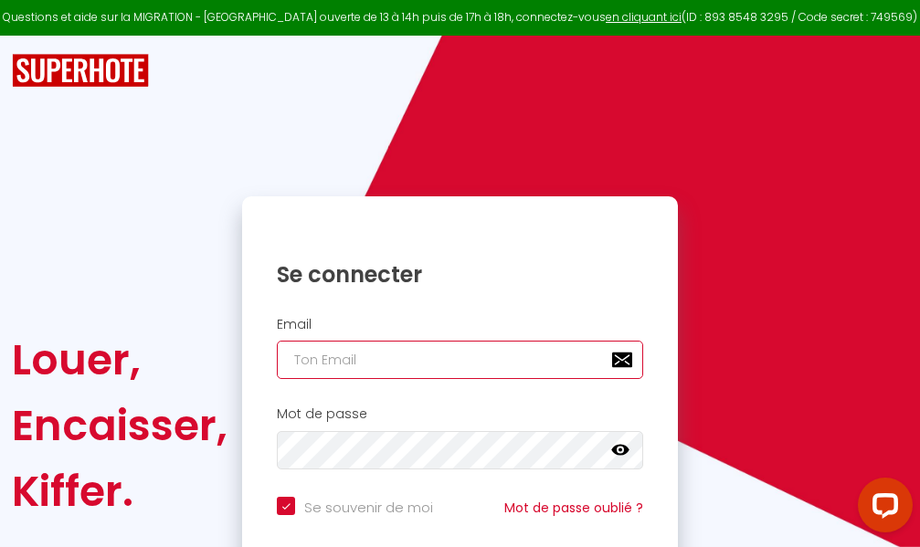
click at [456, 364] on input "email" at bounding box center [460, 360] width 366 height 38
type input "m"
checkbox input "true"
type input "ma"
checkbox input "true"
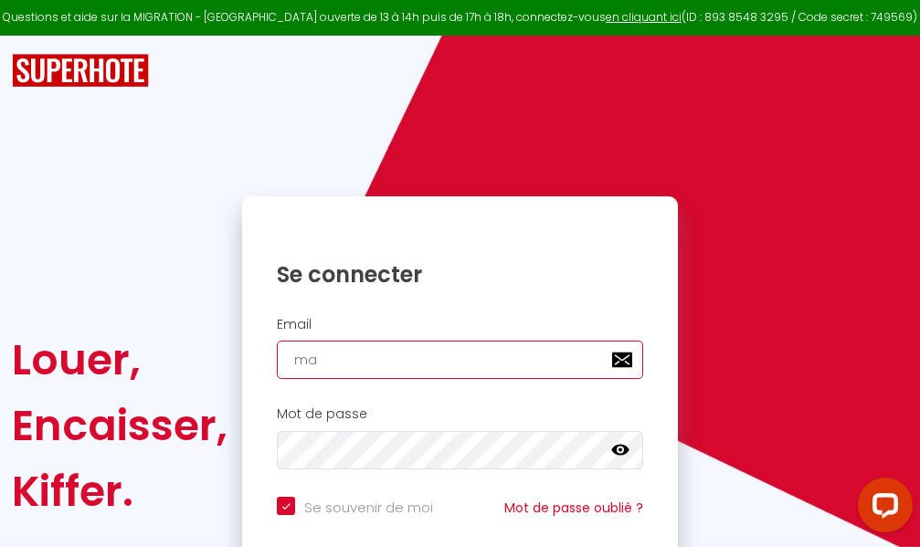
type input "mar"
checkbox input "true"
type input "marc"
checkbox input "true"
type input "marcd"
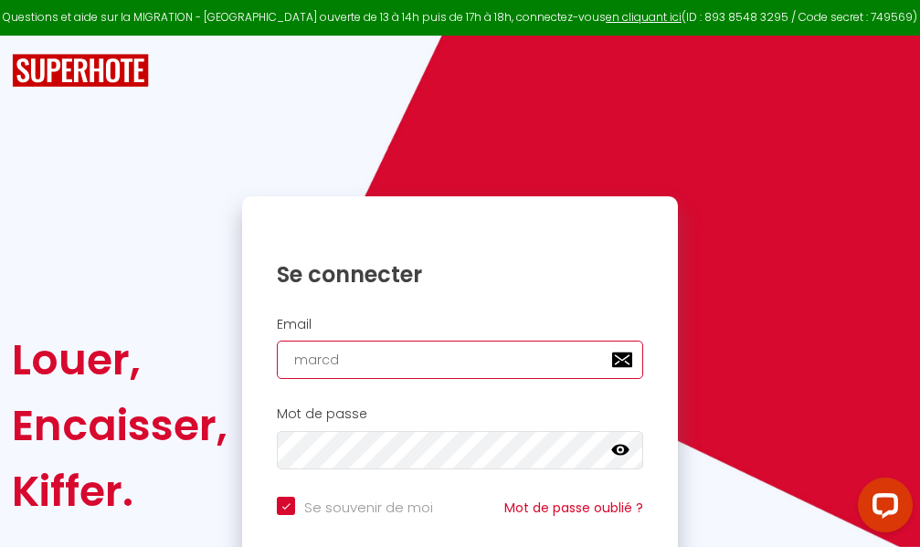
checkbox input "true"
type input "marcdp"
checkbox input "true"
type input "marcdpo"
checkbox input "true"
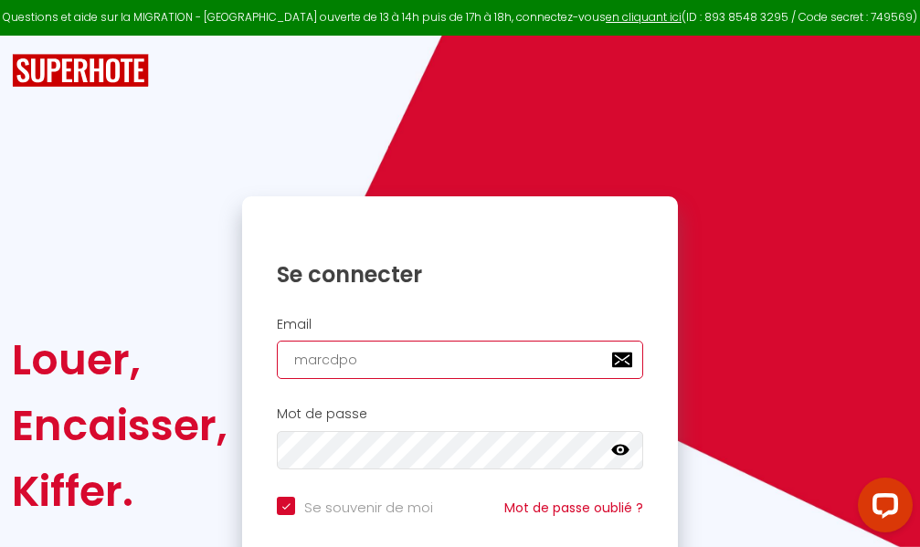
type input "marcdpoz"
checkbox input "true"
type input "marcdpoz."
checkbox input "true"
type input "marcdpoz.l"
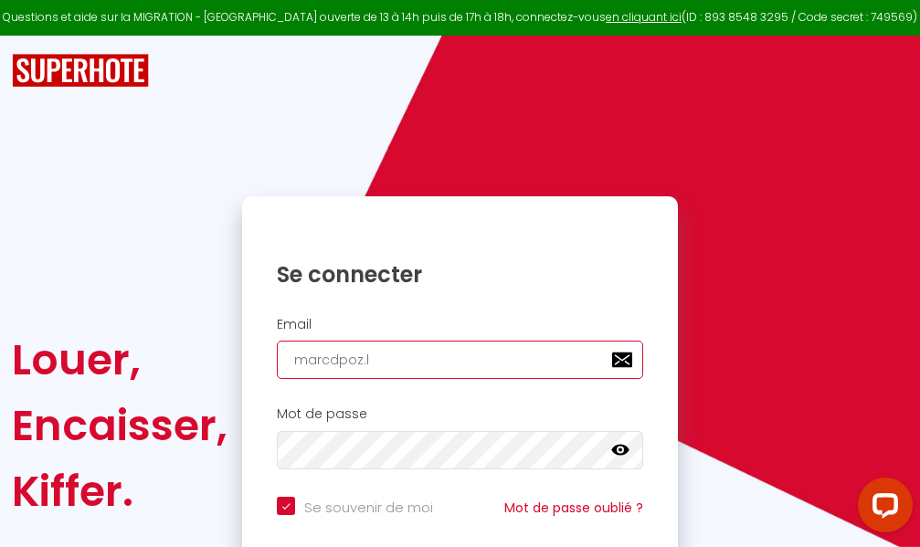
checkbox input "true"
type input "marcdpoz.lo"
checkbox input "true"
type input "marcdpoz.loc"
checkbox input "true"
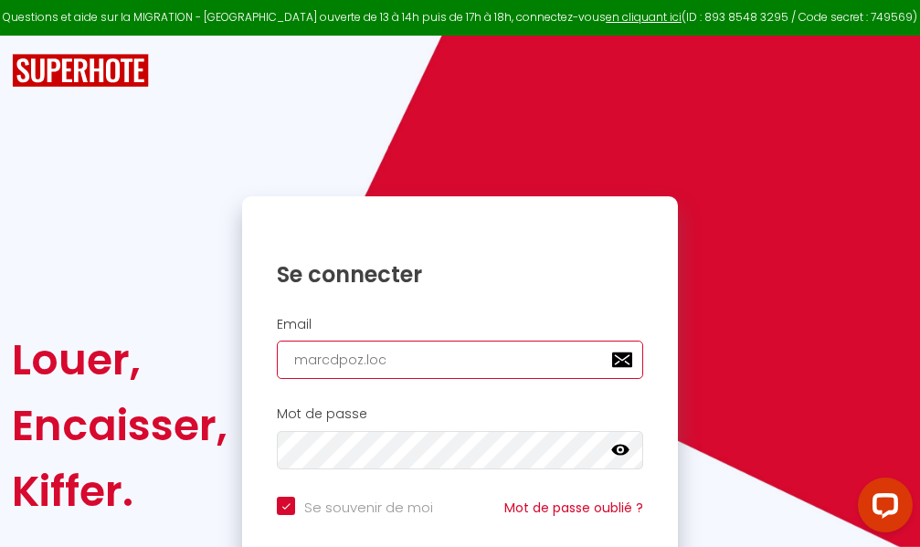
type input "marcdpoz.loca"
checkbox input "true"
type input "marcdpoz.locat"
checkbox input "true"
type input "marcdpoz.locati"
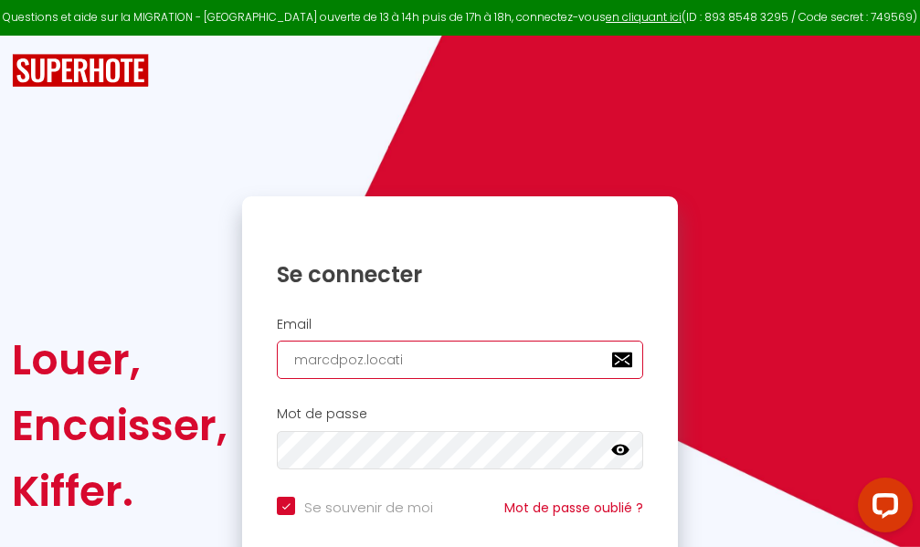
checkbox input "true"
type input "marcdpoz.locatio"
checkbox input "true"
type input "marcdpoz.location"
checkbox input "true"
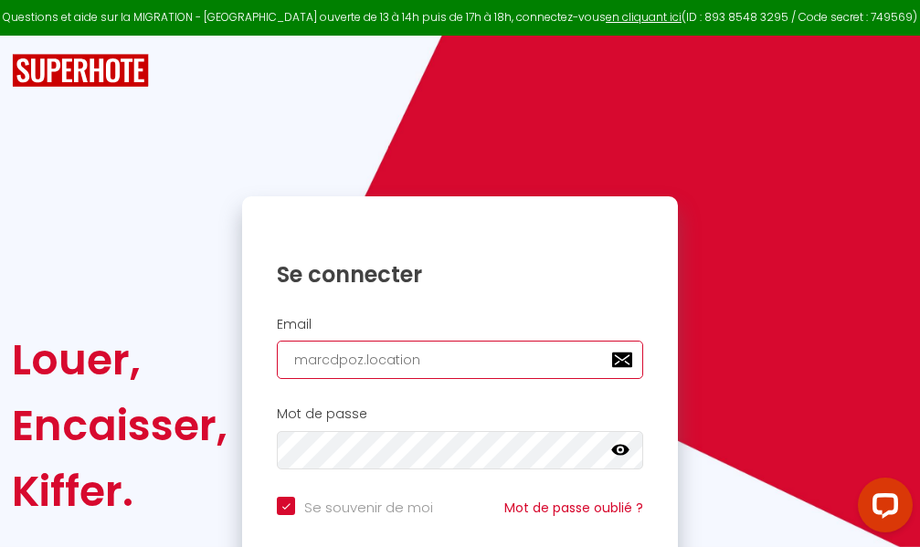
type input "marcdpoz.location@"
checkbox input "true"
type input "marcdpoz.location@g"
checkbox input "true"
type input "marcdpoz.location@gm"
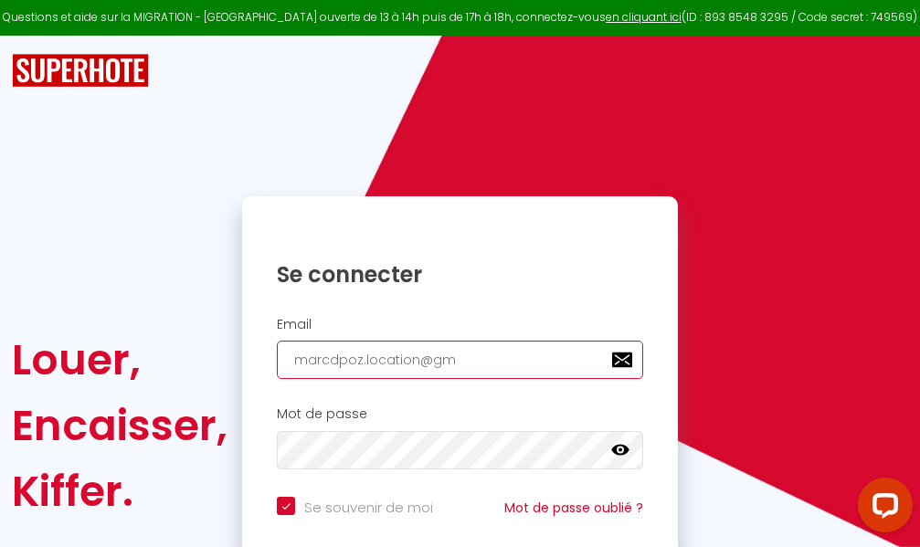
checkbox input "true"
type input "marcdpoz.location@gma"
checkbox input "true"
type input "marcdpoz.location@gmai"
checkbox input "true"
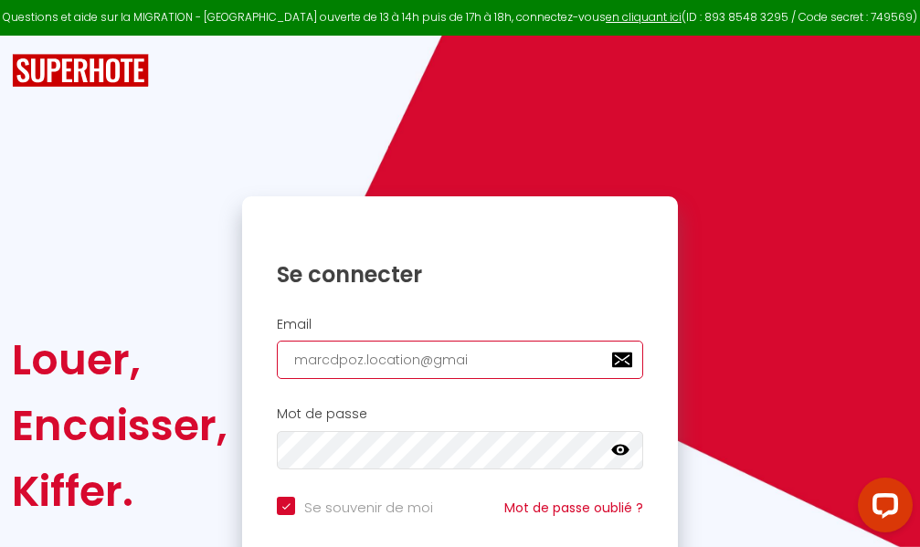
type input "[EMAIL_ADDRESS]"
checkbox input "true"
type input "[EMAIL_ADDRESS]."
checkbox input "true"
type input "marcdpoz.location@gmail.c"
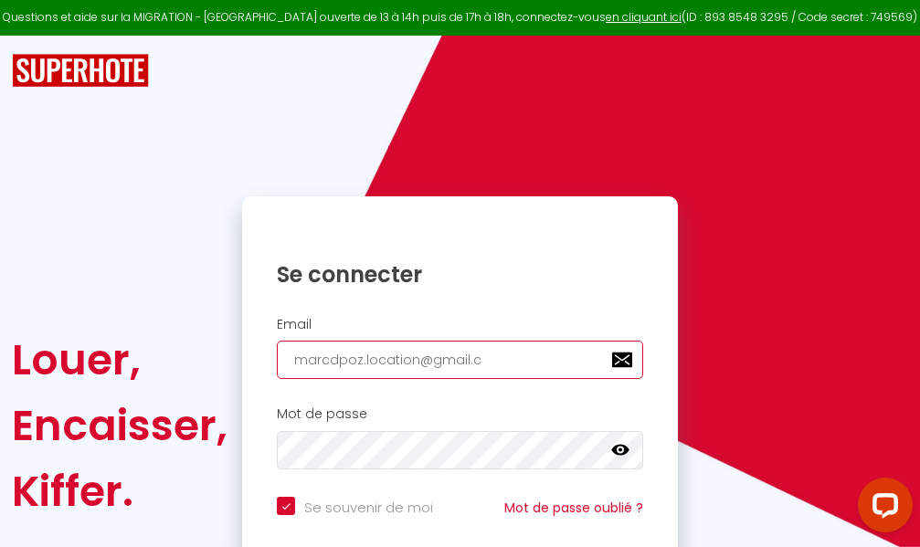
checkbox input "true"
type input "[EMAIL_ADDRESS][DOMAIN_NAME]"
checkbox input "true"
type input "[EMAIL_ADDRESS][DOMAIN_NAME]"
checkbox input "true"
